Goal: Communication & Community: Answer question/provide support

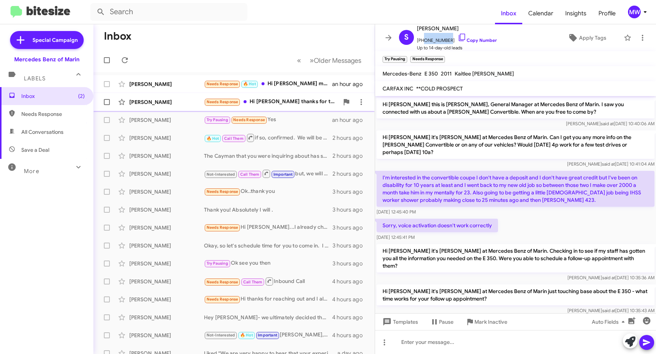
scroll to position [277, 0]
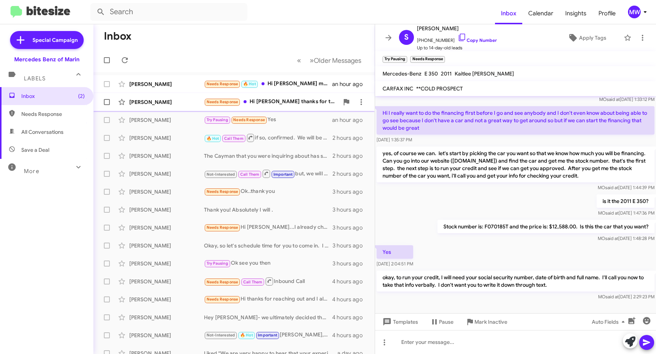
click at [282, 100] on div "Needs Response Hi [PERSON_NAME] thanks for the reach out. I have been working w…" at bounding box center [271, 101] width 135 height 9
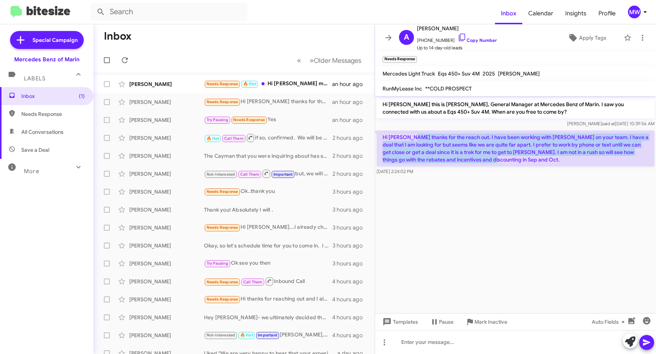
drag, startPoint x: 413, startPoint y: 138, endPoint x: 497, endPoint y: 160, distance: 87.5
click at [497, 160] on p "Hi [PERSON_NAME] thanks for the reach out. I have been working with [PERSON_NAM…" at bounding box center [515, 148] width 278 height 36
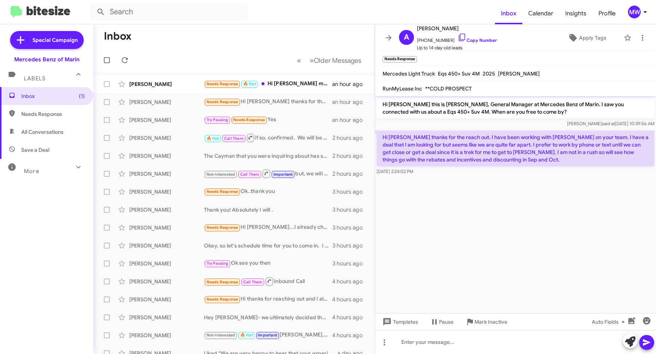
drag, startPoint x: 497, startPoint y: 160, endPoint x: 495, endPoint y: 189, distance: 29.2
click at [495, 189] on cdk-virtual-scroll-viewport "Hi [PERSON_NAME] this is [PERSON_NAME], General Manager at Mercedes Benz of Mar…" at bounding box center [515, 204] width 281 height 217
drag, startPoint x: 422, startPoint y: 40, endPoint x: 445, endPoint y: 43, distance: 23.0
click at [445, 43] on span "[PHONE_NUMBER] Copy Number" at bounding box center [457, 38] width 80 height 11
copy span "4155158408"
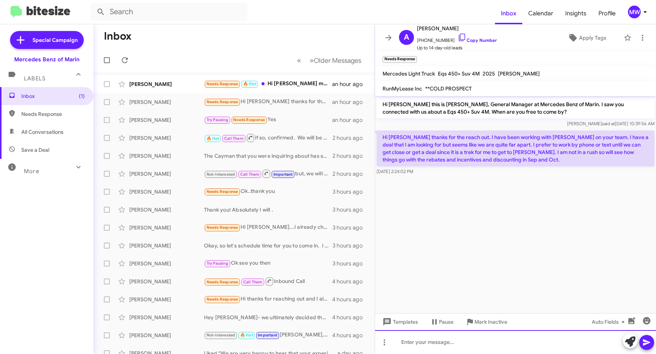
click at [456, 339] on div at bounding box center [515, 342] width 281 height 24
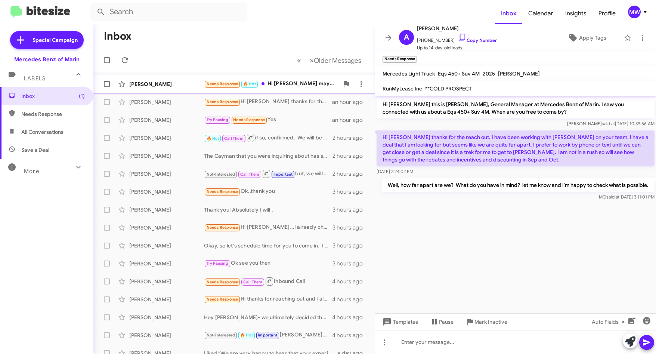
click at [287, 81] on div "Needs Response 🔥 Hot Hi [PERSON_NAME] maybe over the weekend, [DATE] or [DATE] …" at bounding box center [271, 84] width 135 height 9
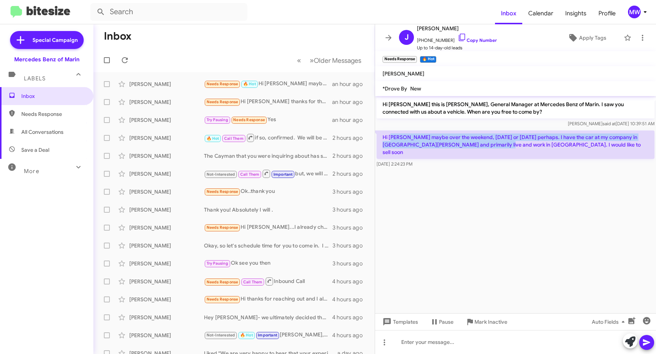
drag, startPoint x: 395, startPoint y: 135, endPoint x: 484, endPoint y: 145, distance: 89.8
click at [484, 145] on p "Hi [PERSON_NAME] maybe over the weekend, [DATE] or [DATE] perhaps. I have the c…" at bounding box center [515, 144] width 278 height 28
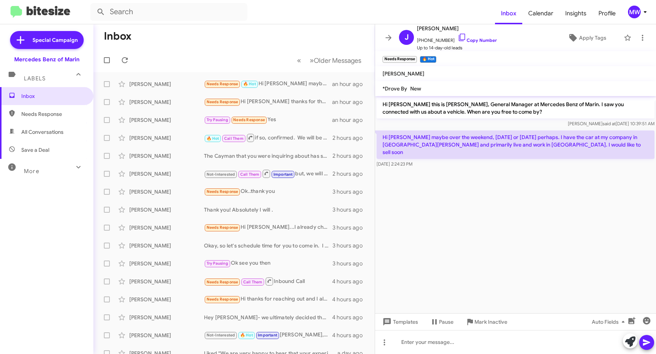
drag, startPoint x: 484, startPoint y: 145, endPoint x: 475, endPoint y: 177, distance: 33.1
click at [475, 179] on cdk-virtual-scroll-viewport "Hi [PERSON_NAME] this is [PERSON_NAME], General Manager at Mercedes Benz of Mar…" at bounding box center [515, 204] width 281 height 217
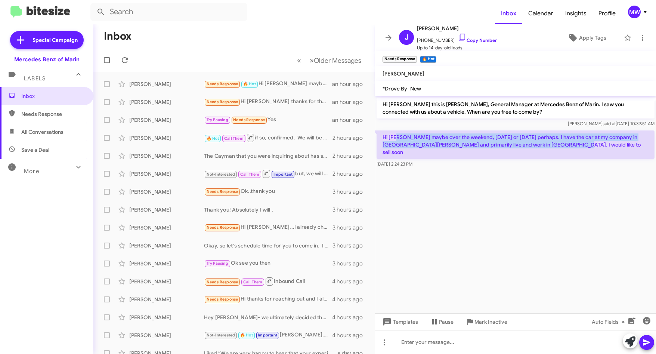
drag, startPoint x: 401, startPoint y: 138, endPoint x: 552, endPoint y: 142, distance: 151.7
click at [552, 142] on p "Hi [PERSON_NAME] maybe over the weekend, [DATE] or [DATE] perhaps. I have the c…" at bounding box center [515, 144] width 278 height 28
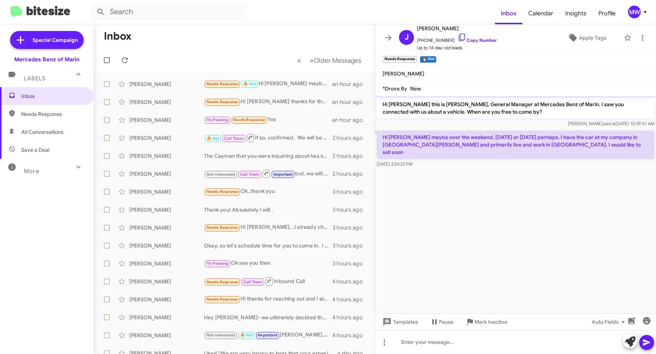
drag, startPoint x: 552, startPoint y: 142, endPoint x: 489, endPoint y: 273, distance: 144.9
click at [513, 209] on cdk-virtual-scroll-viewport "Hi [PERSON_NAME] this is [PERSON_NAME], General Manager at Mercedes Benz of Mar…" at bounding box center [515, 204] width 281 height 217
click at [435, 348] on div at bounding box center [515, 342] width 281 height 24
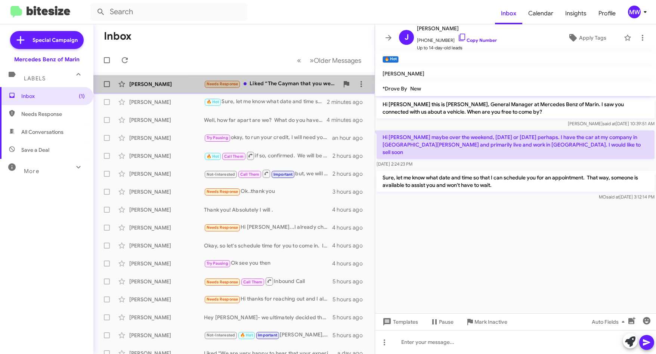
click at [310, 82] on div "Needs Response Liked “The Cayman that you were inquiring about has sold, unfort…" at bounding box center [271, 84] width 135 height 9
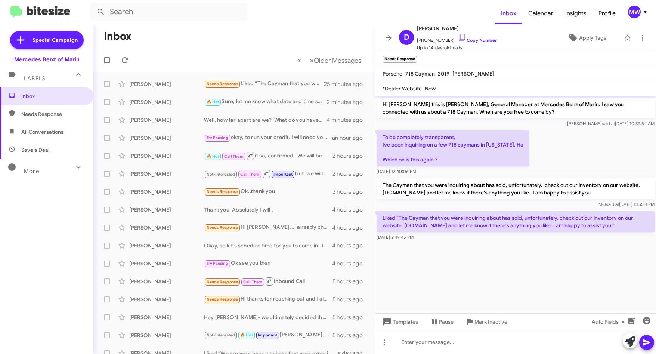
drag, startPoint x: 419, startPoint y: 217, endPoint x: 632, endPoint y: 225, distance: 213.3
click at [632, 225] on p "Liked “The Cayman that you were inquiring about has sold, unfortunately. check …" at bounding box center [515, 221] width 278 height 21
drag, startPoint x: 632, startPoint y: 225, endPoint x: 382, endPoint y: 231, distance: 250.6
click at [548, 267] on cdk-virtual-scroll-viewport "Hi Danny this is Omar Ibrahimi, General Manager at Mercedes Benz of Marin. I sa…" at bounding box center [515, 204] width 281 height 217
click at [300, 88] on div "Needs Response we're around $12k off. been looking at the EQS450 silver SUV you…" at bounding box center [271, 84] width 135 height 9
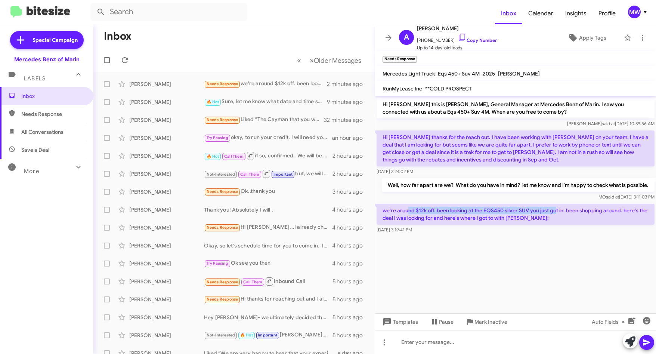
drag, startPoint x: 407, startPoint y: 209, endPoint x: 555, endPoint y: 209, distance: 147.9
click at [555, 209] on p "we're around $12k off. been looking at the EQS450 silver SUV you just got in. b…" at bounding box center [515, 213] width 278 height 21
drag, startPoint x: 555, startPoint y: 209, endPoint x: 566, endPoint y: 252, distance: 44.6
click at [552, 239] on div at bounding box center [515, 238] width 281 height 7
